Goal: Transaction & Acquisition: Subscribe to service/newsletter

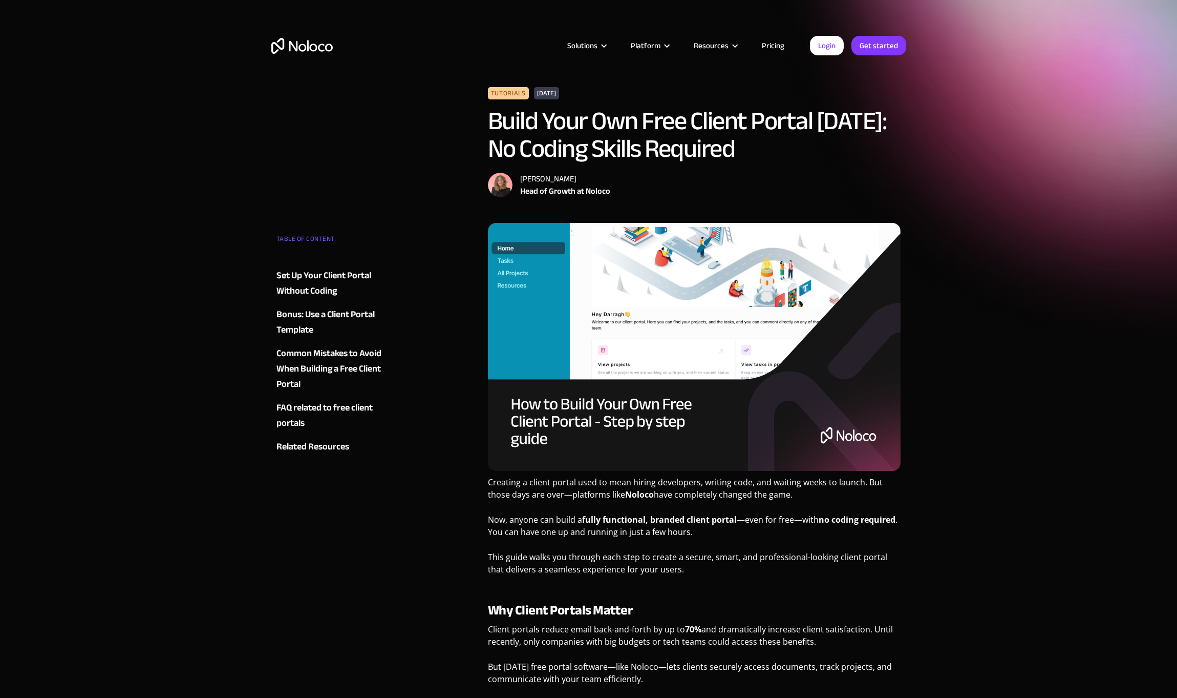
click at [302, 45] on img "home" at bounding box center [301, 46] width 61 height 16
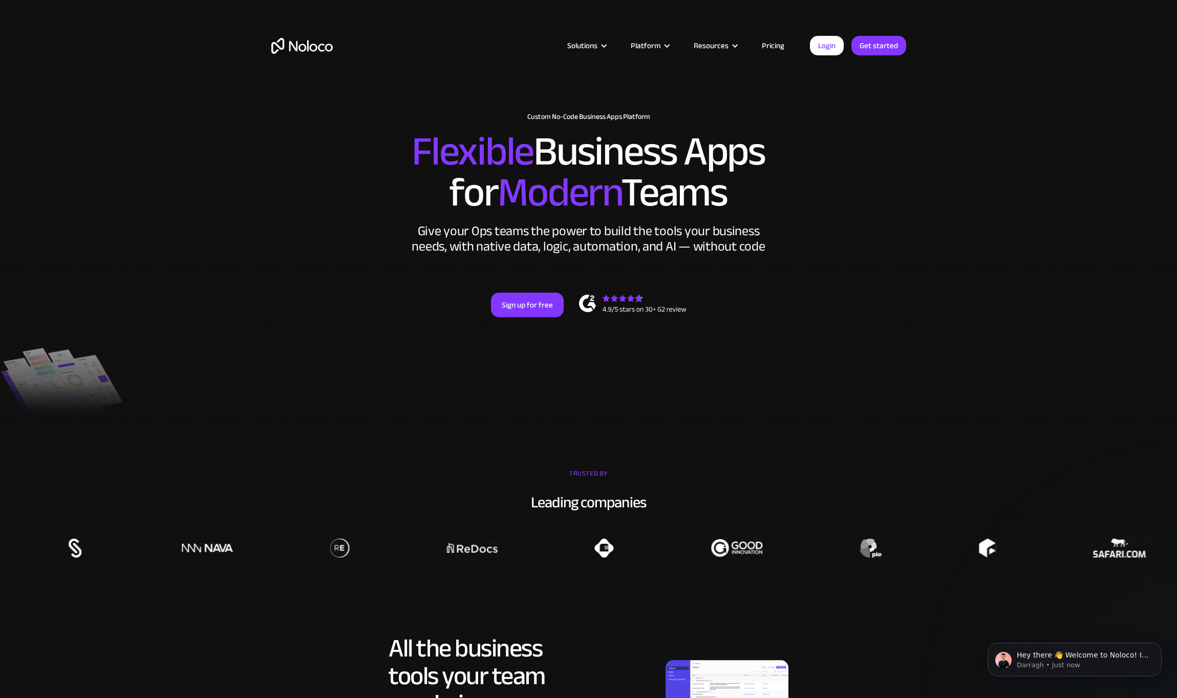
click at [774, 40] on link "Pricing" at bounding box center [773, 45] width 48 height 13
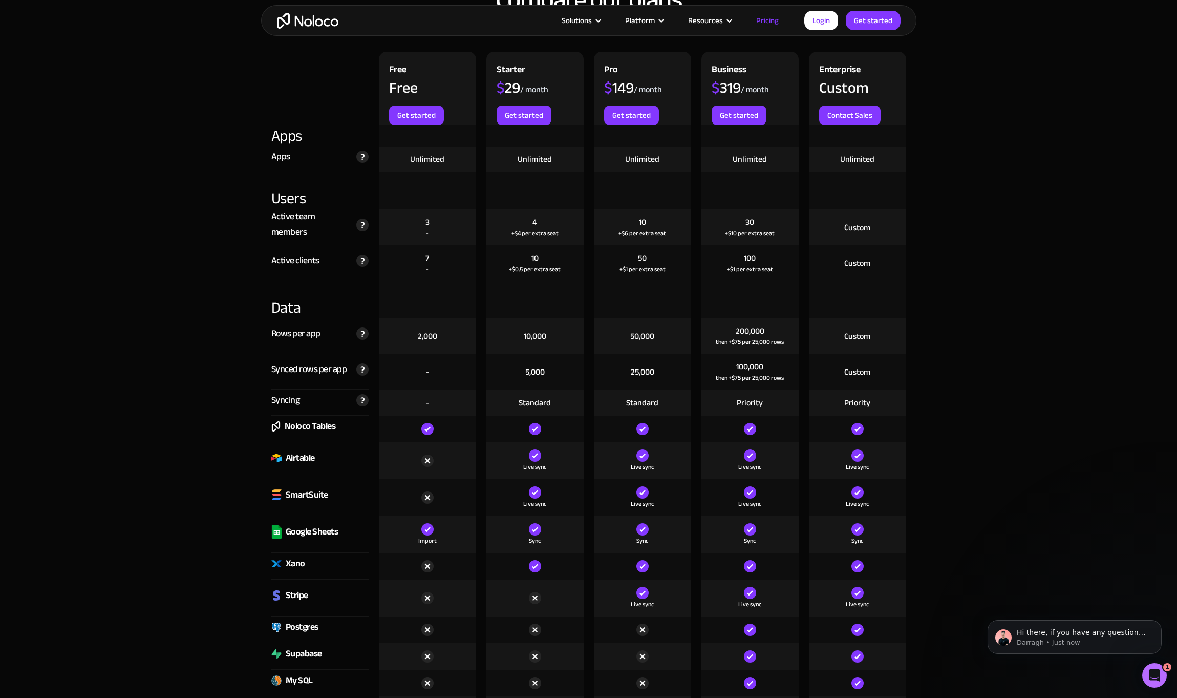
scroll to position [1245, 0]
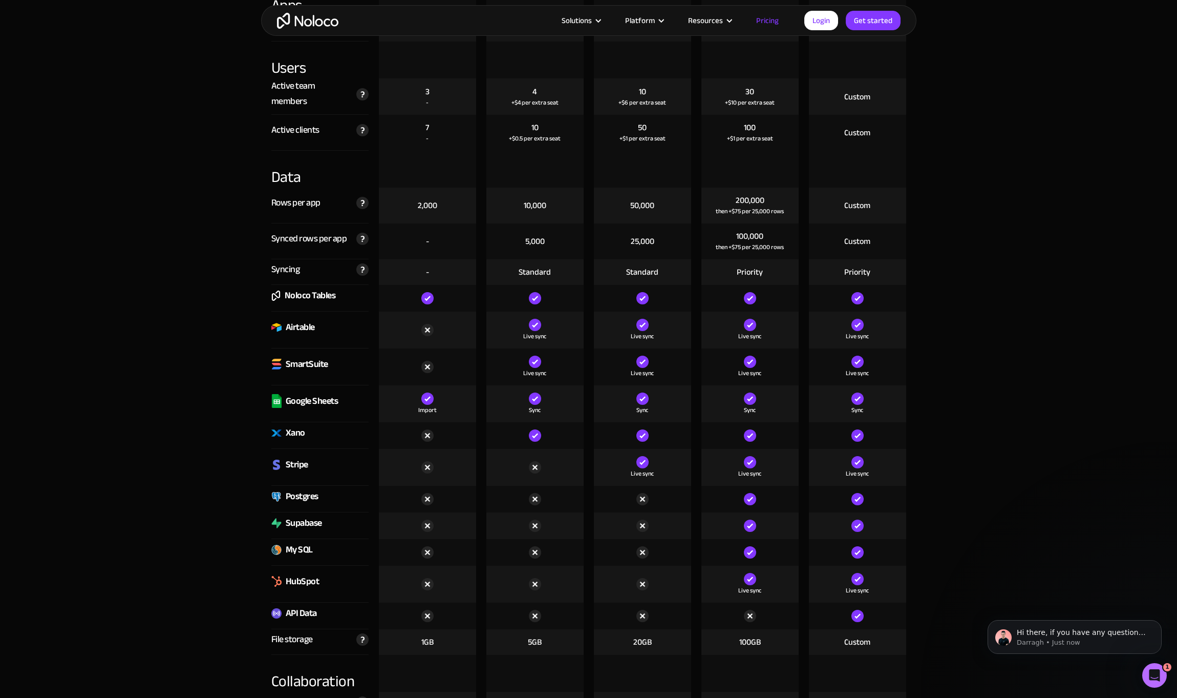
click at [303, 364] on div "SmartSuite" at bounding box center [307, 363] width 43 height 15
click at [297, 435] on div "Xano" at bounding box center [295, 432] width 19 height 15
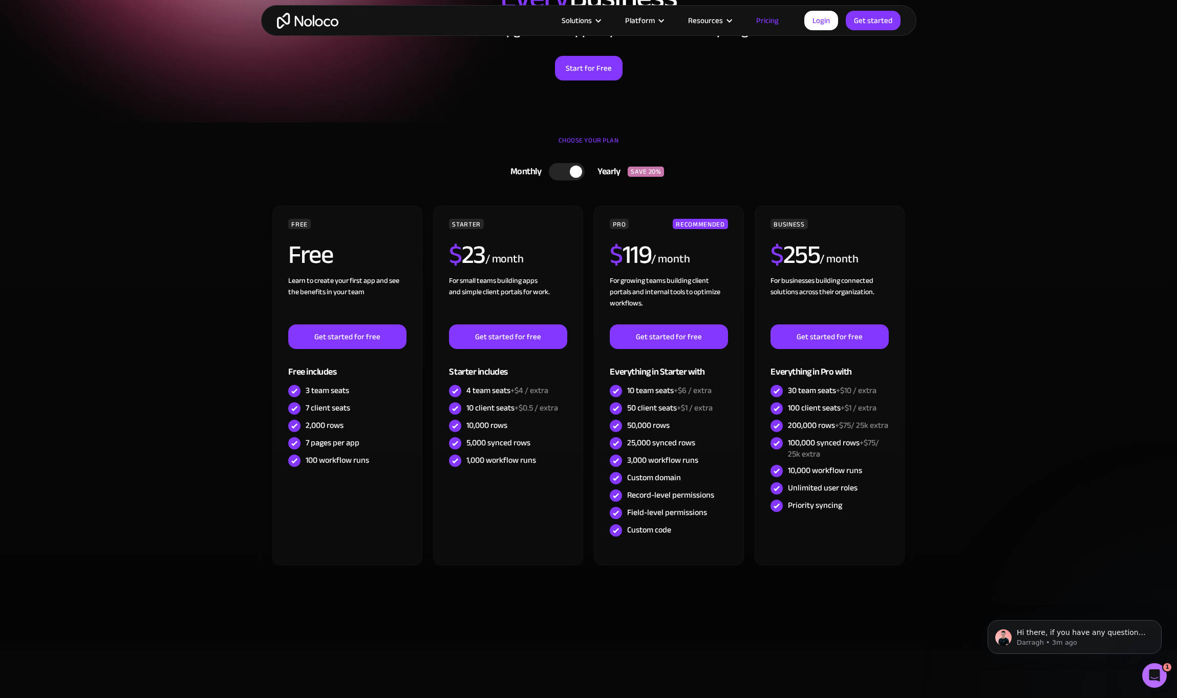
scroll to position [0, 0]
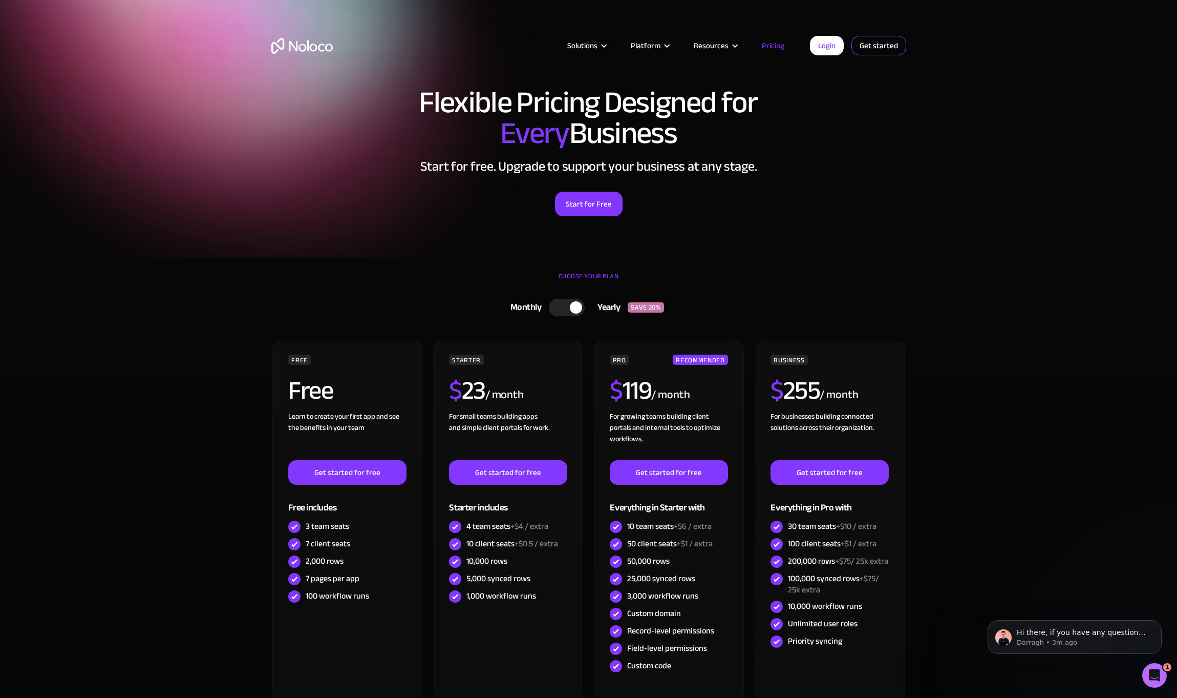
click at [0, 0] on link "Get started" at bounding box center [0, 0] width 0 height 0
